Goal: Task Accomplishment & Management: Use online tool/utility

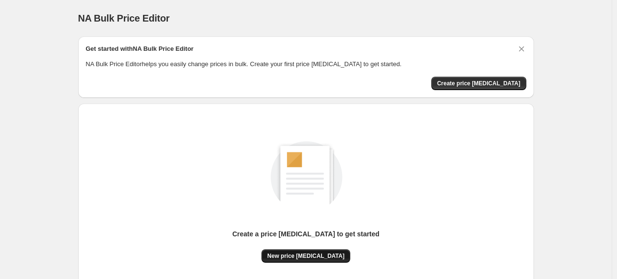
click at [326, 253] on span "New price [MEDICAL_DATA]" at bounding box center [305, 257] width 77 height 8
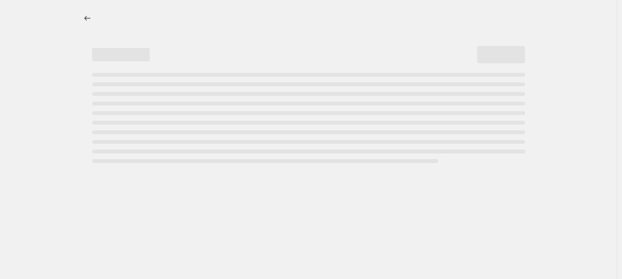
select select "percentage"
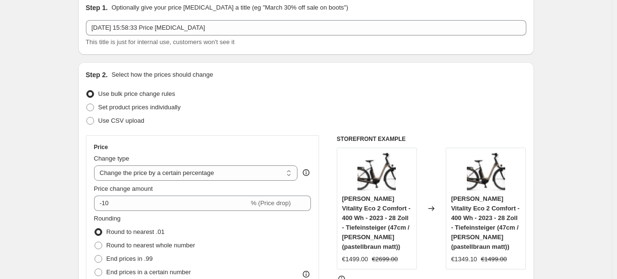
scroll to position [48, 0]
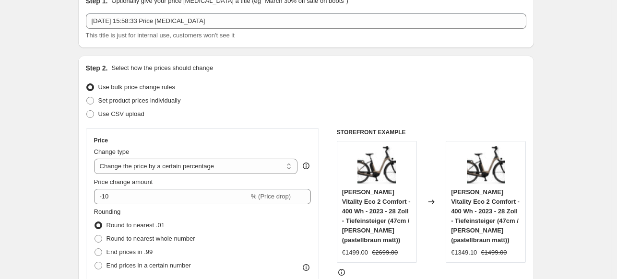
click at [148, 206] on div "Price Change type Change the price to a certain amount Change the price by a ce…" at bounding box center [203, 215] width 218 height 157
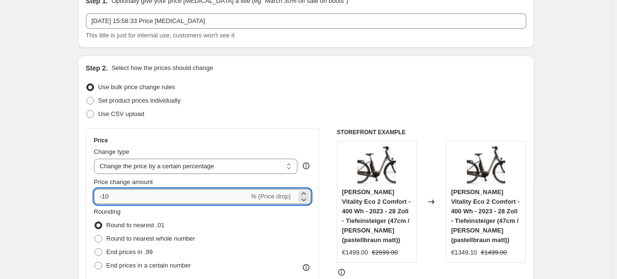
click at [148, 199] on input "-10" at bounding box center [171, 196] width 155 height 15
type input "-1"
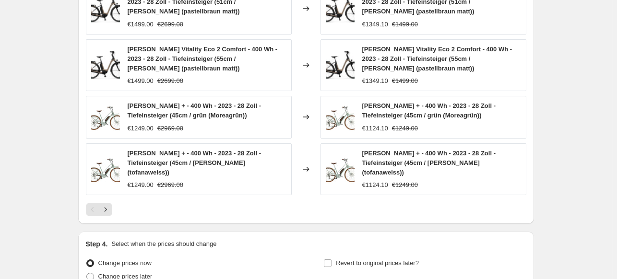
scroll to position [724, 0]
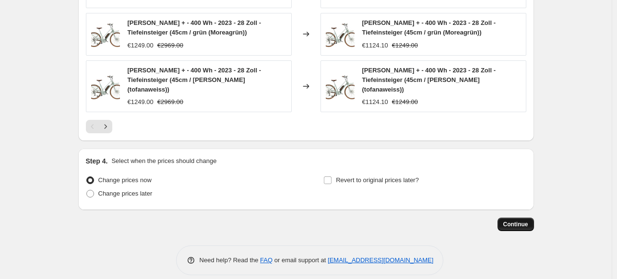
type input "-35"
click at [518, 221] on span "Continue" at bounding box center [516, 225] width 25 height 8
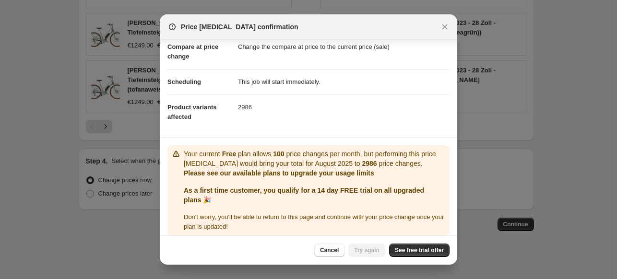
scroll to position [55, 0]
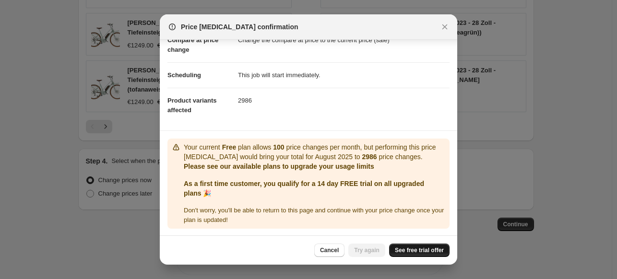
click at [426, 251] on span "See free trial offer" at bounding box center [419, 251] width 49 height 8
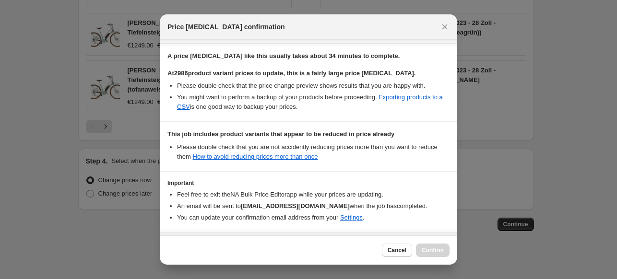
scroll to position [177, 0]
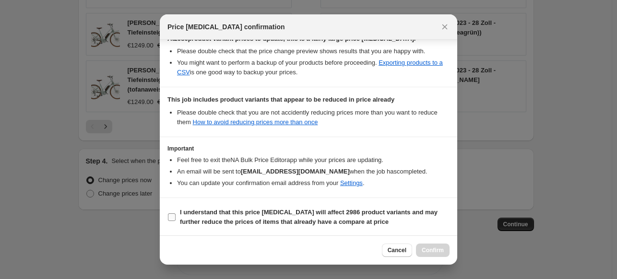
click at [174, 218] on input "I understand that this price change job will affect 2986 product variants and m…" at bounding box center [172, 218] width 8 height 8
checkbox input "true"
click at [438, 259] on div "Cancel Confirm" at bounding box center [309, 250] width 298 height 29
click at [436, 251] on span "Confirm" at bounding box center [433, 251] width 22 height 8
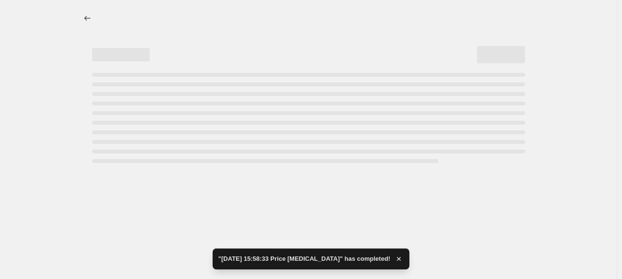
select select "percentage"
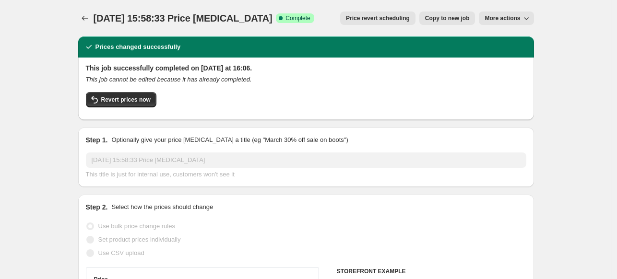
click at [524, 22] on icon "button" at bounding box center [527, 18] width 10 height 10
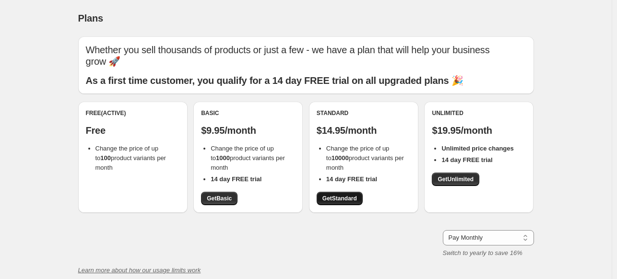
click at [351, 205] on link "Get Standard" at bounding box center [340, 198] width 46 height 13
